Goal: Task Accomplishment & Management: Manage account settings

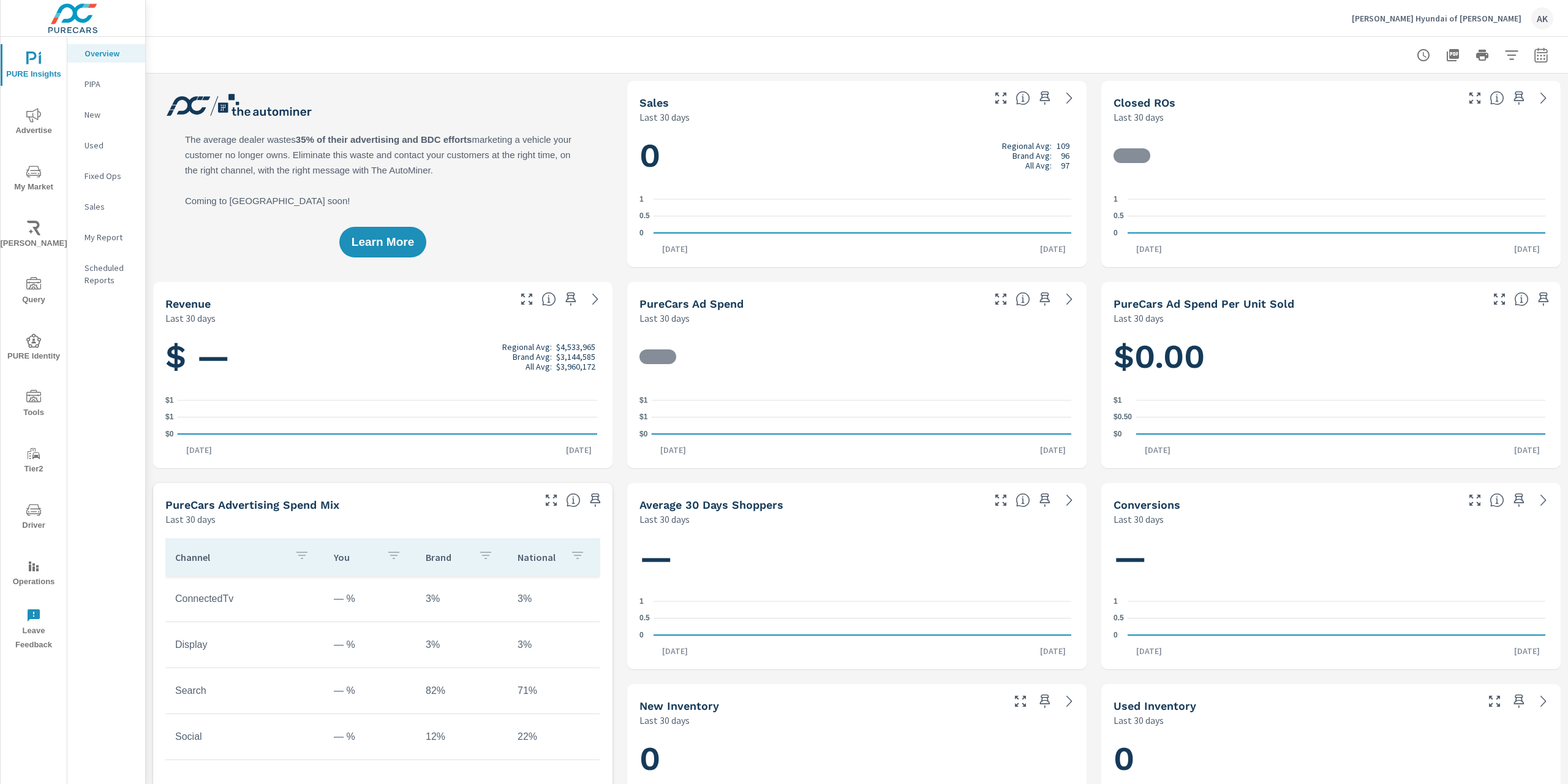
click at [1452, 15] on p "Hiley Hyundai of Burleson" at bounding box center [1437, 18] width 170 height 11
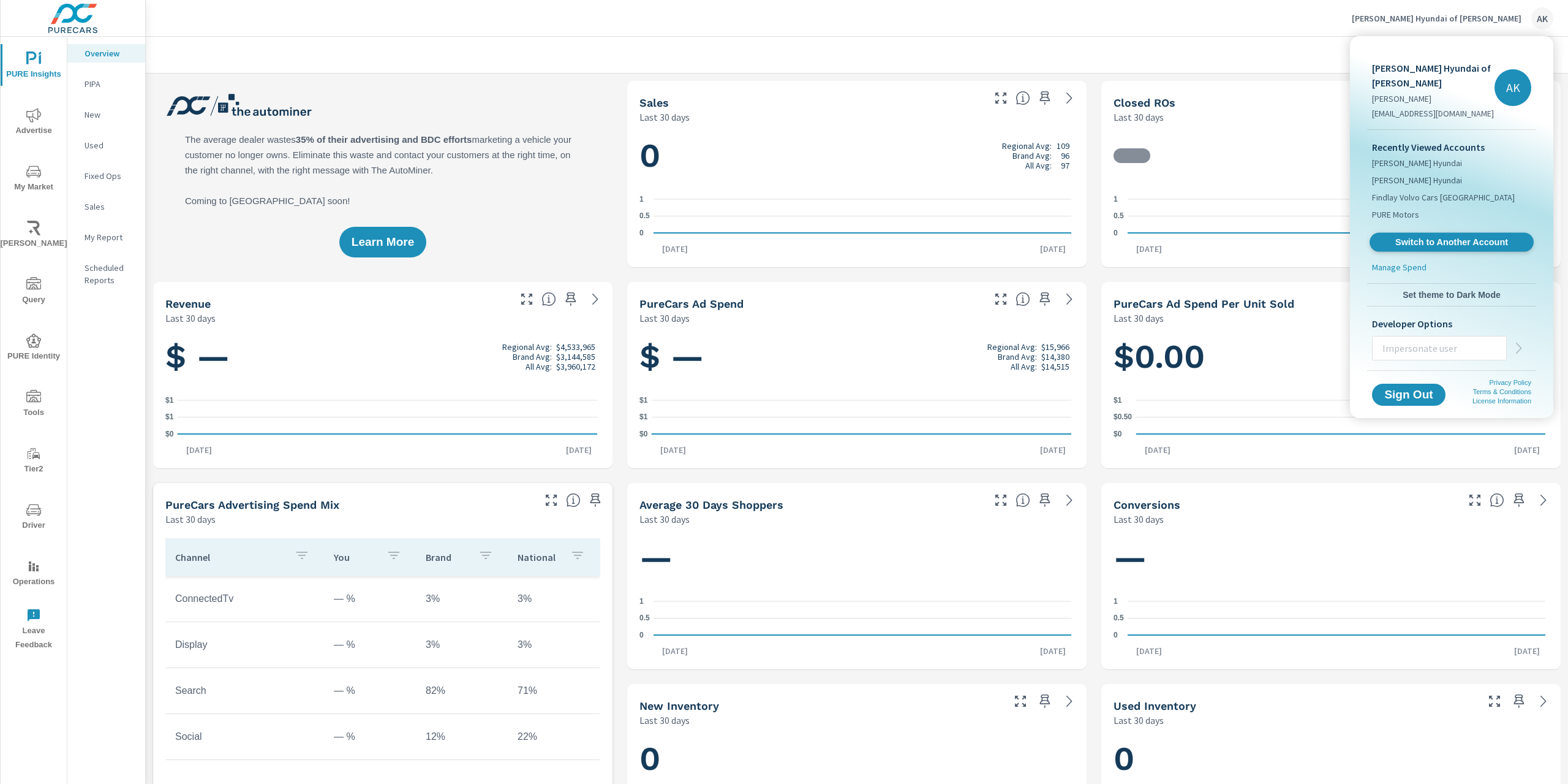
click at [1418, 237] on span "Switch to Another Account" at bounding box center [1451, 242] width 150 height 12
